Goal: Task Accomplishment & Management: Book appointment/travel/reservation

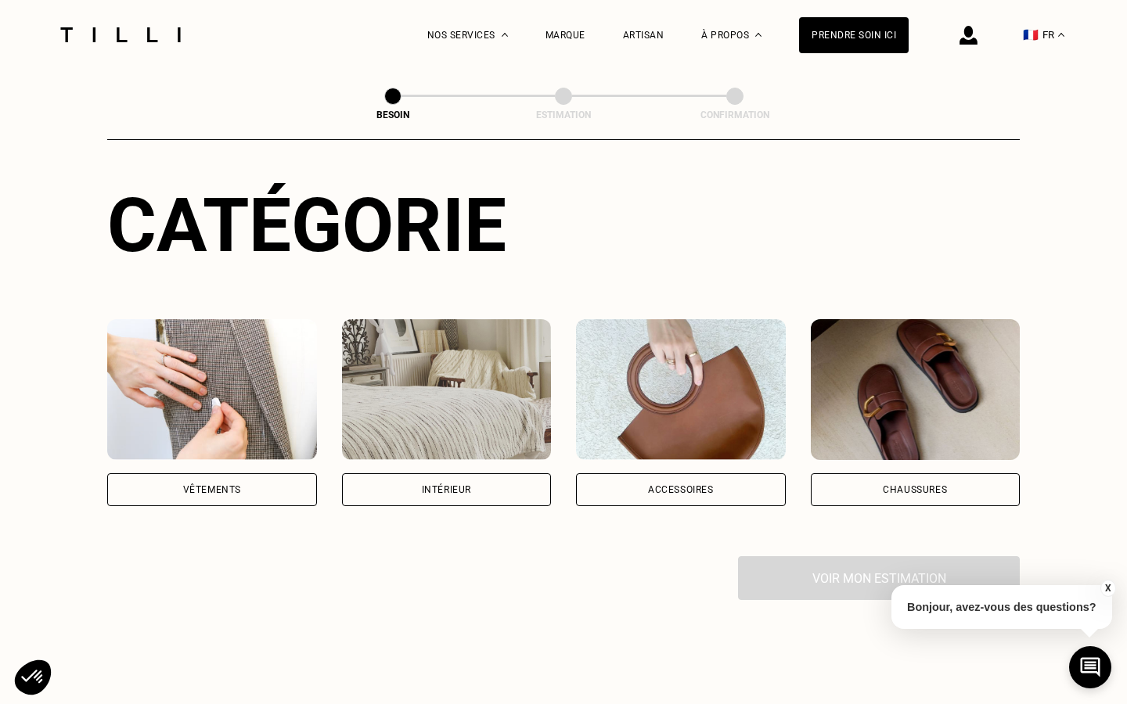
scroll to position [149, 0]
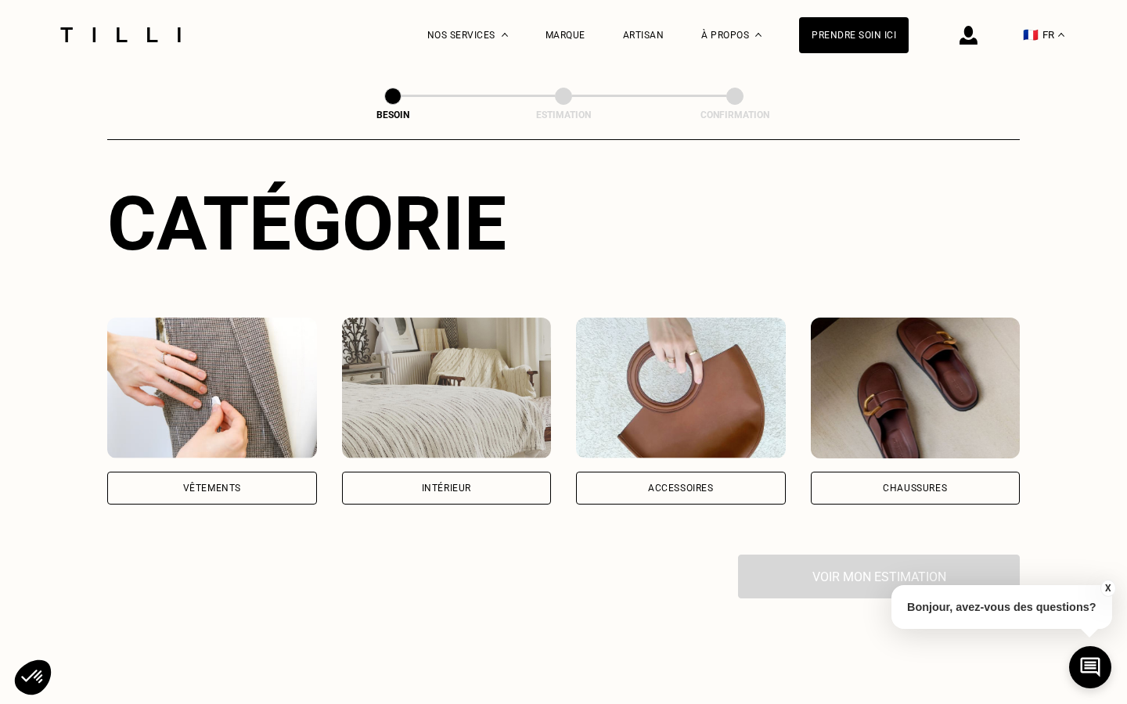
click at [849, 473] on div "Chaussures" at bounding box center [915, 488] width 210 height 33
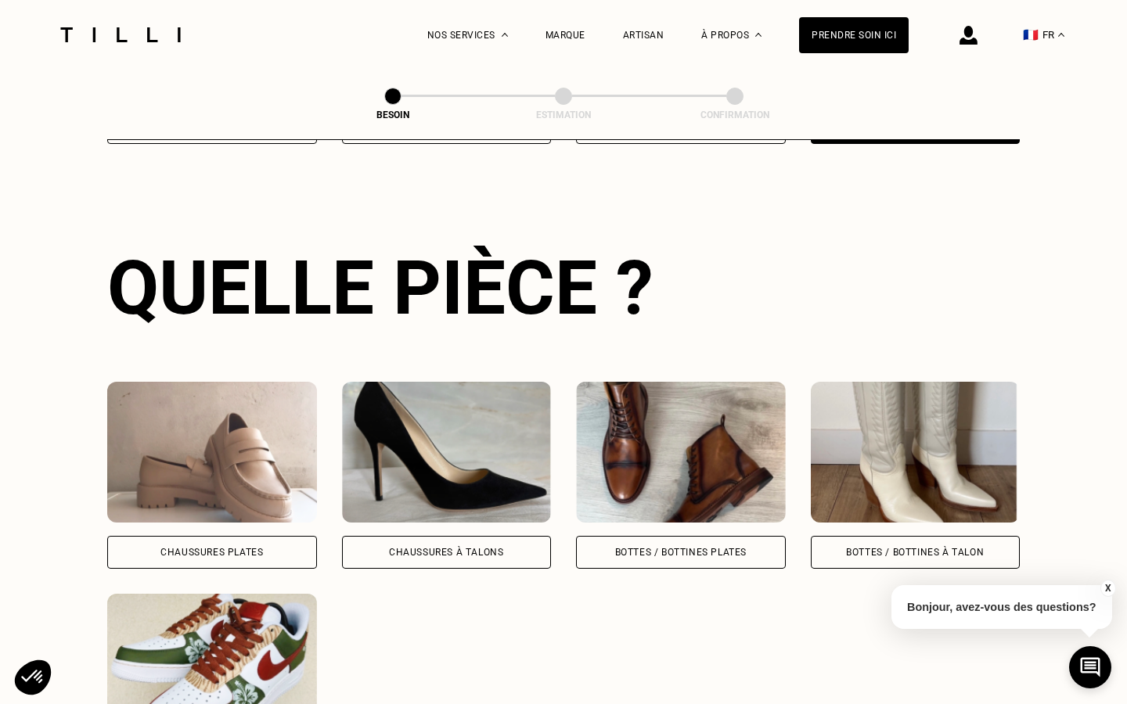
scroll to position [697, 0]
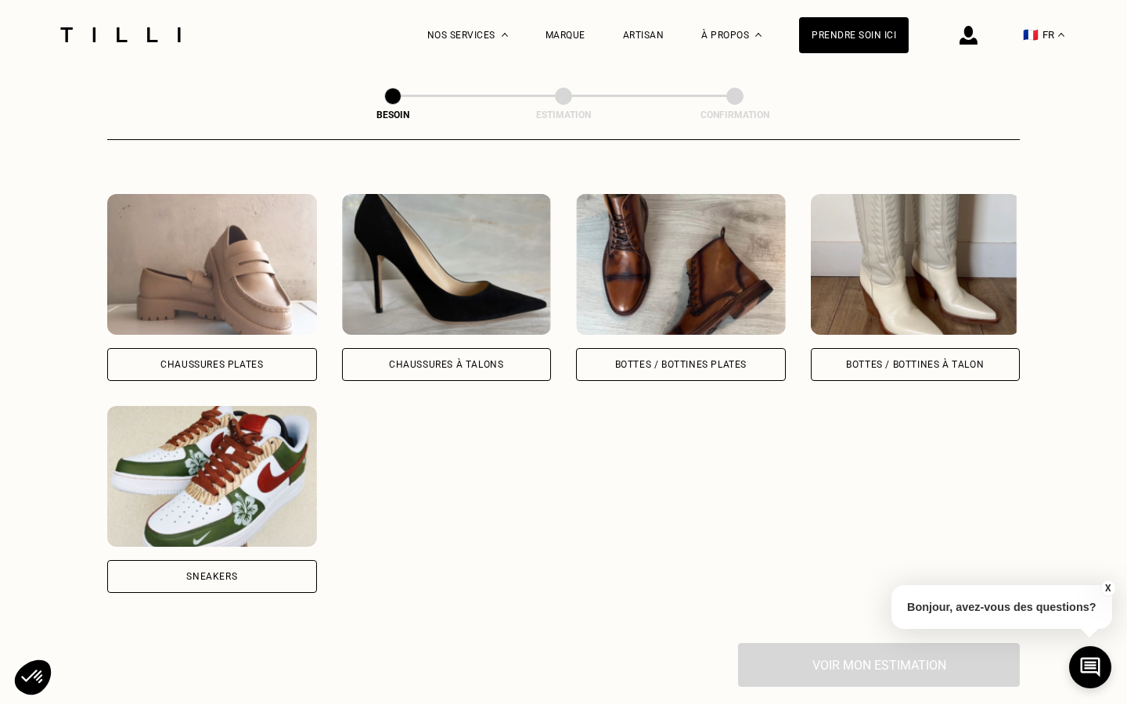
click at [220, 560] on div "Sneakers" at bounding box center [212, 576] width 210 height 33
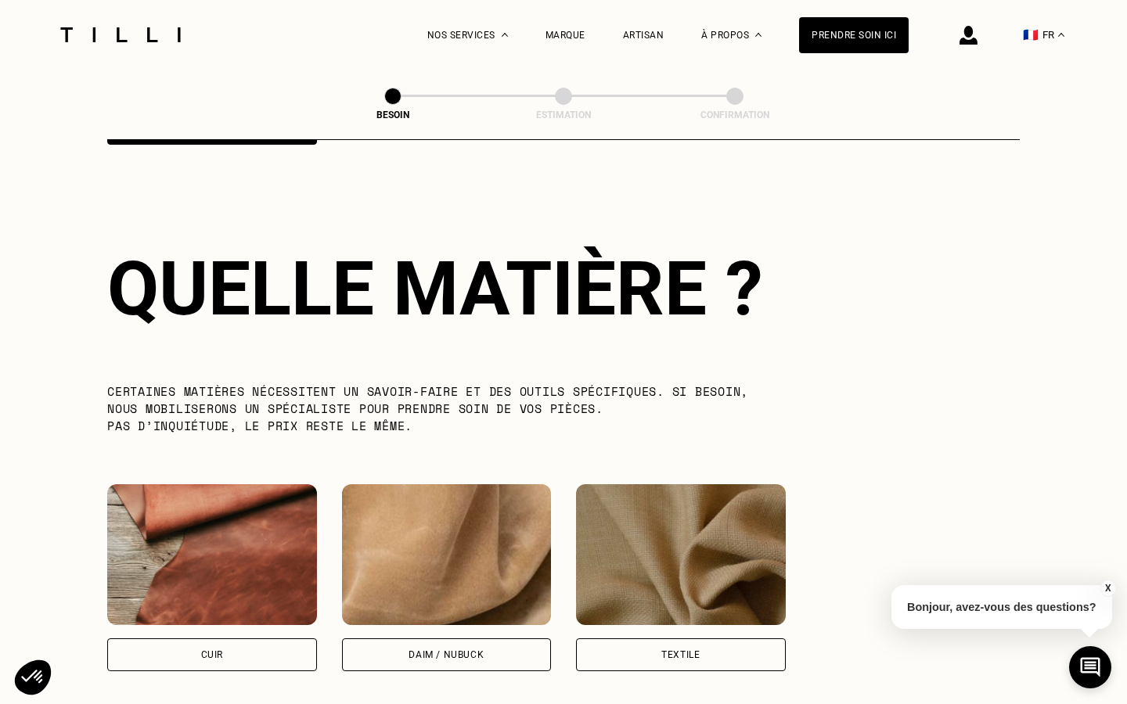
scroll to position [1146, 0]
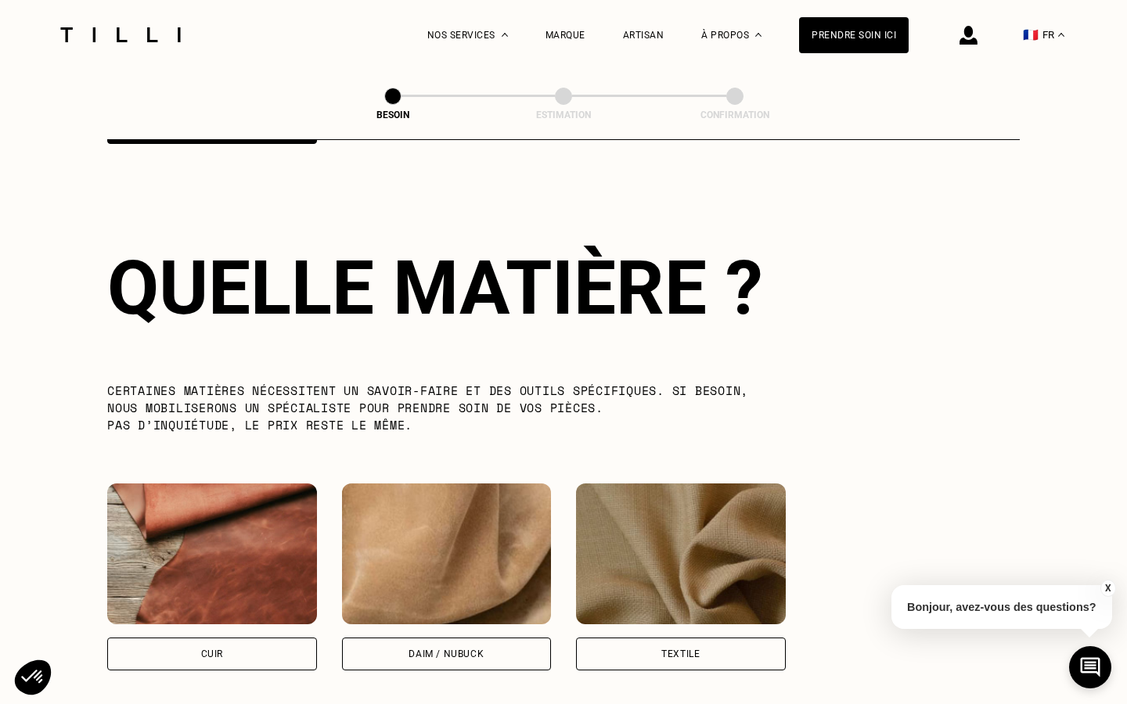
click at [411, 646] on div "Daim / Nubuck" at bounding box center [447, 654] width 210 height 33
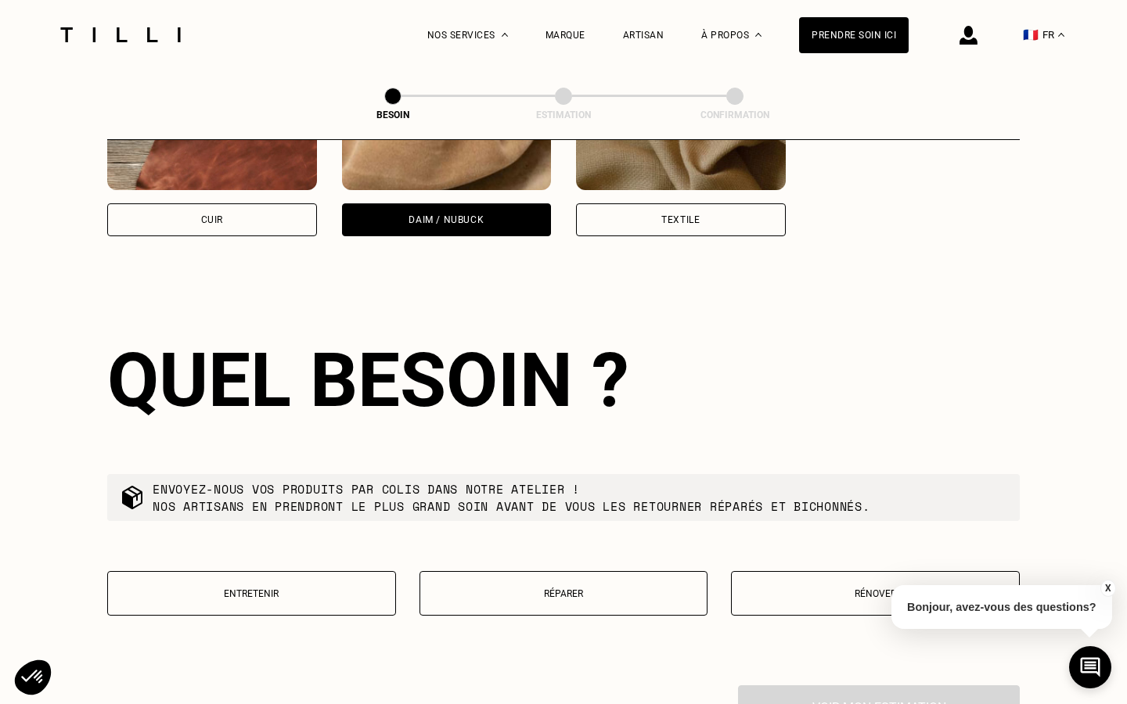
scroll to position [1674, 0]
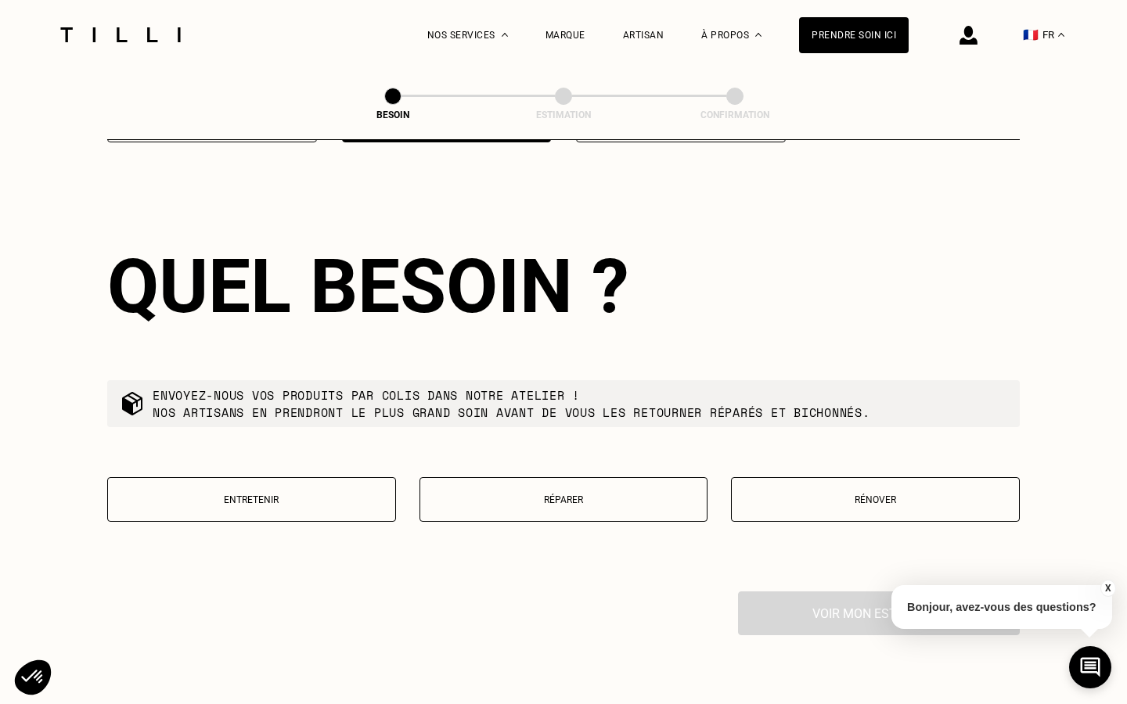
click at [530, 495] on button "Réparer" at bounding box center [563, 499] width 289 height 45
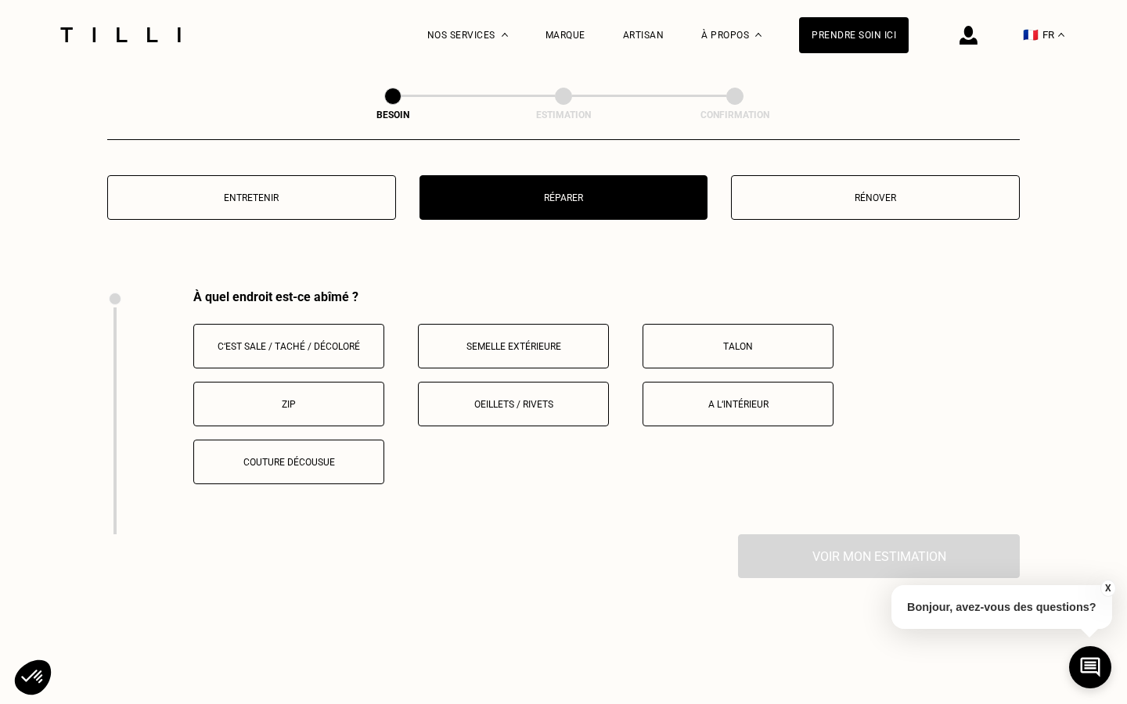
scroll to position [2075, 0]
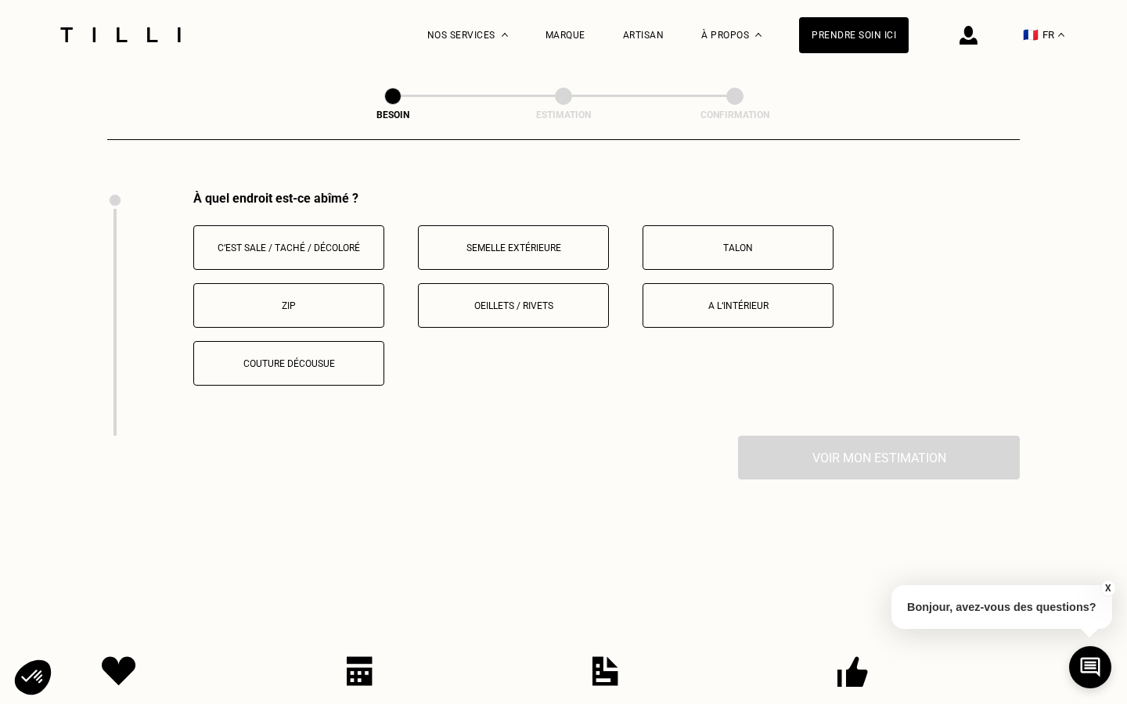
click at [274, 341] on button "Couture décousue" at bounding box center [288, 363] width 191 height 45
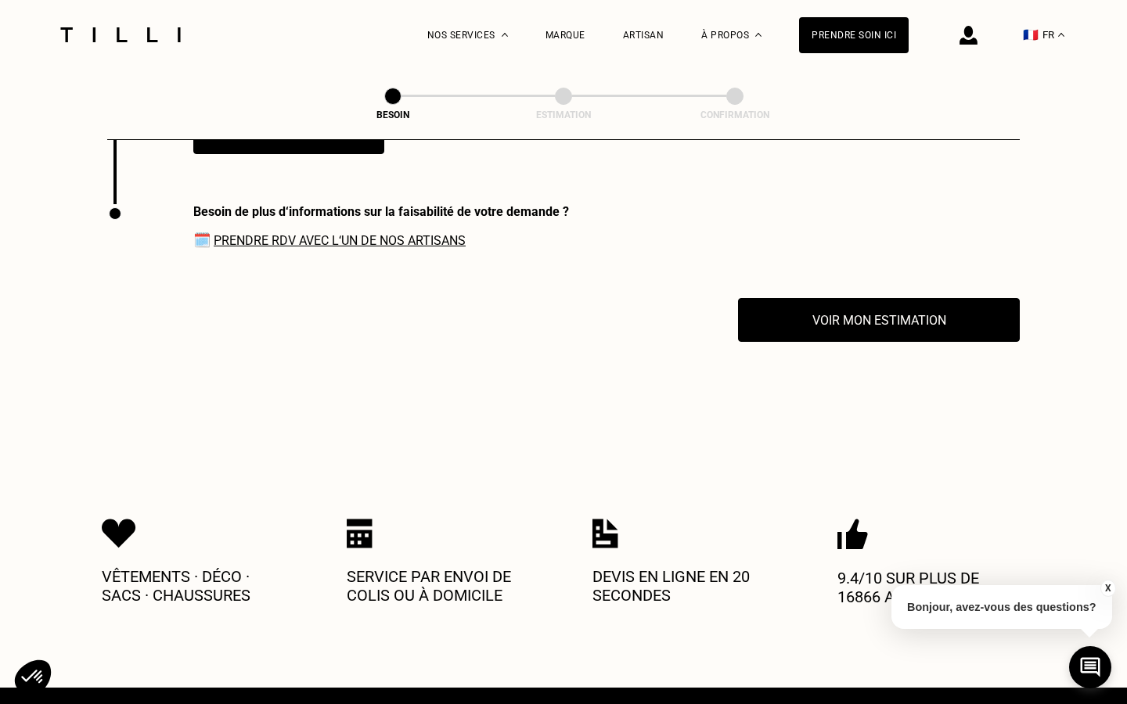
scroll to position [2320, 0]
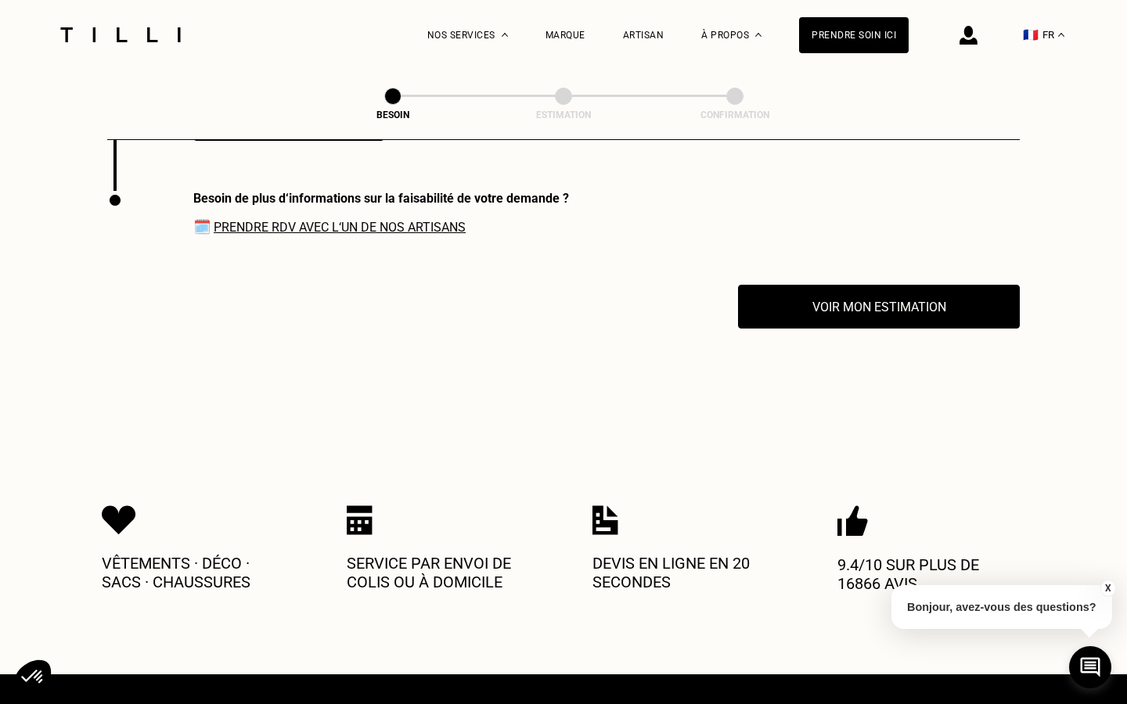
click at [318, 220] on link "Prendre RDV avec l‘un de nos artisans" at bounding box center [340, 227] width 252 height 15
